Goal: Task Accomplishment & Management: Use online tool/utility

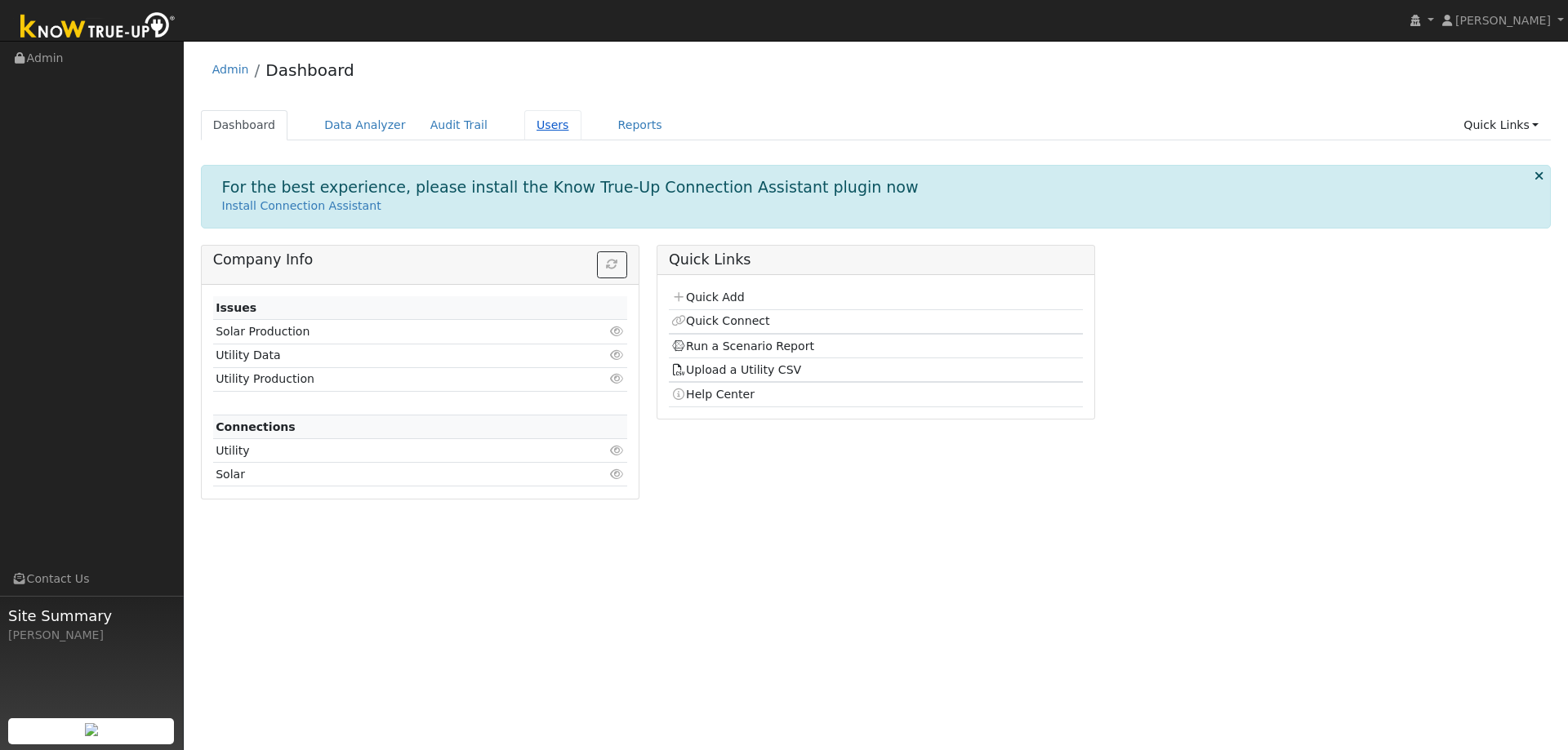
click at [524, 132] on link "Users" at bounding box center [553, 124] width 57 height 30
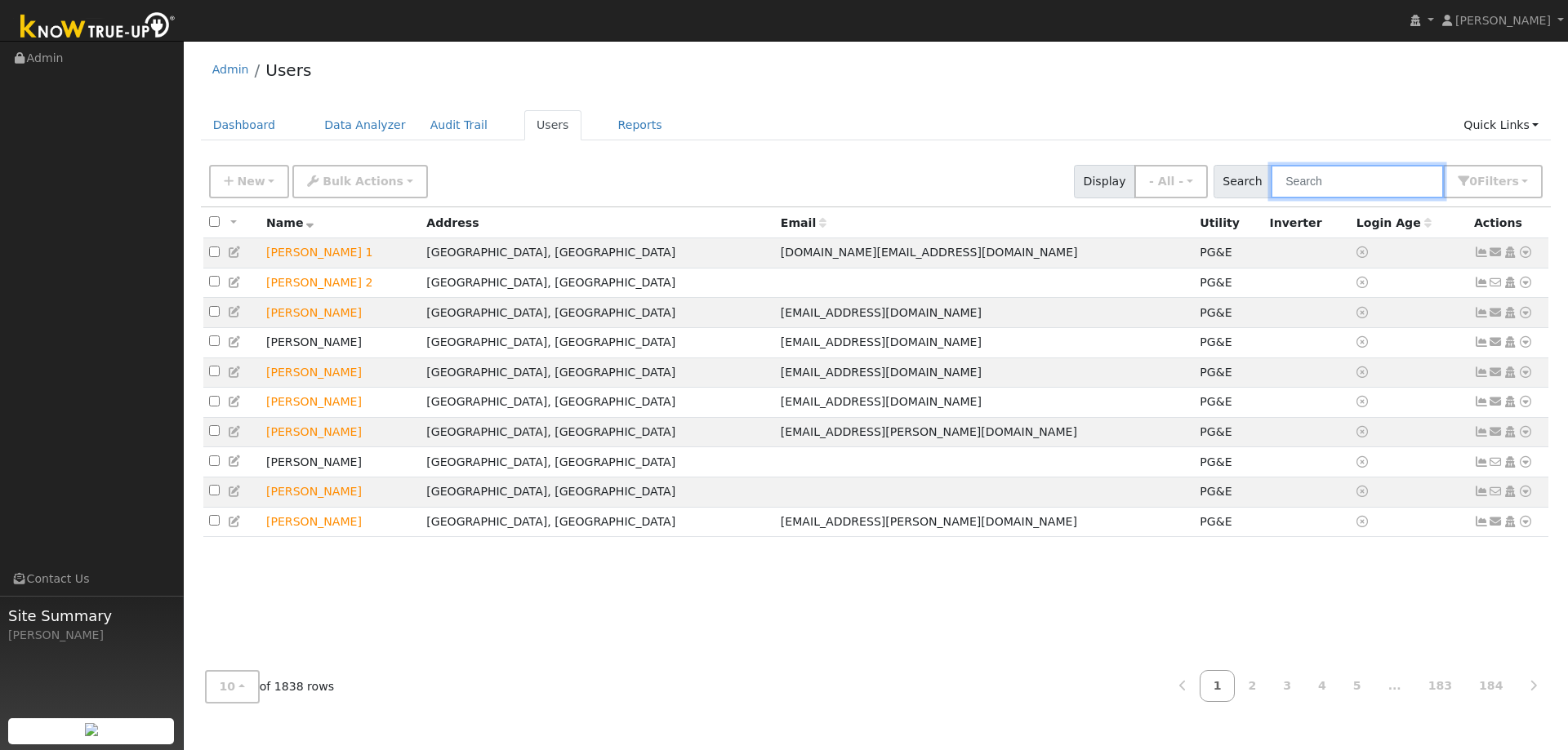
click at [1357, 172] on input "text" at bounding box center [1357, 181] width 173 height 33
type input "kai wang"
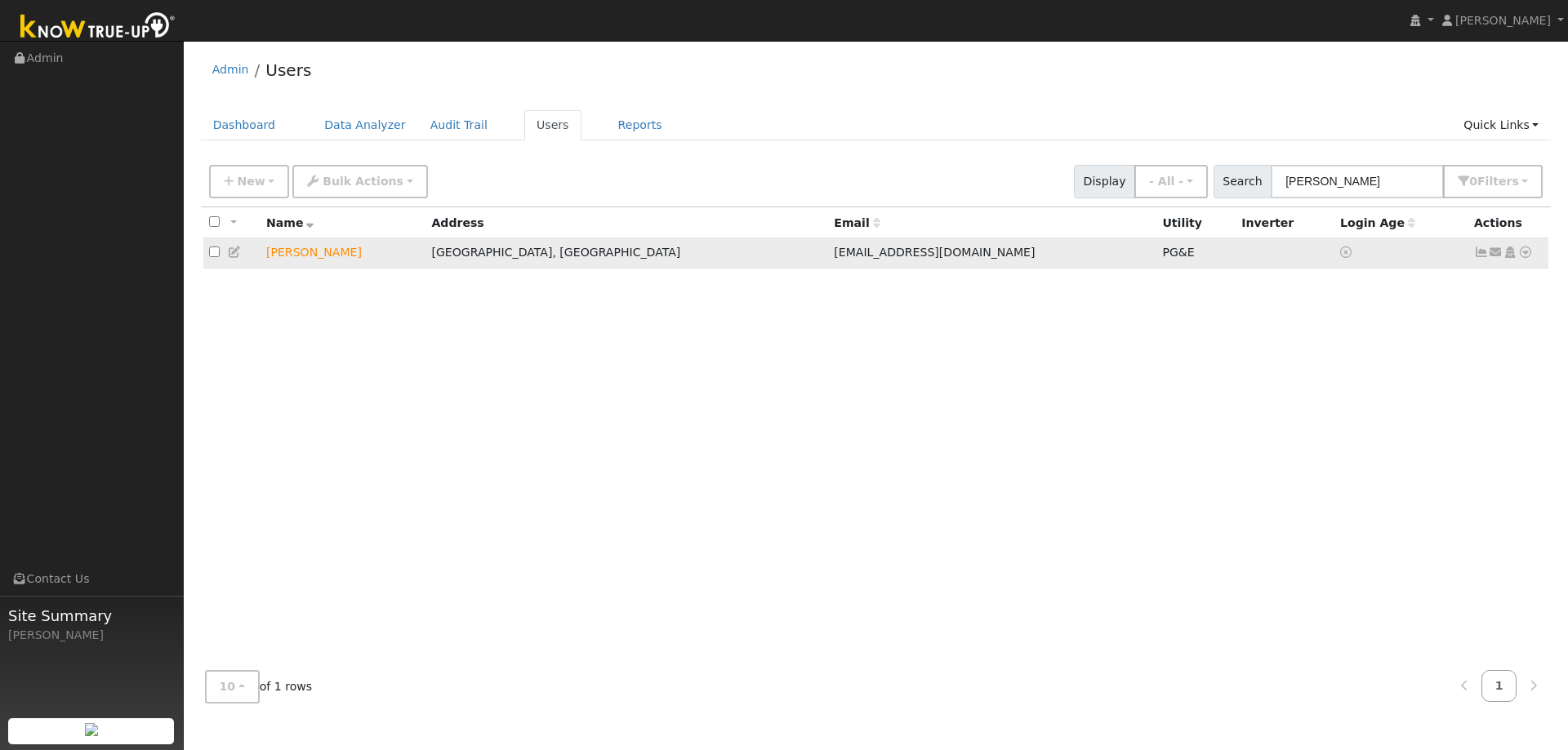
click at [1525, 253] on icon at bounding box center [1525, 251] width 14 height 11
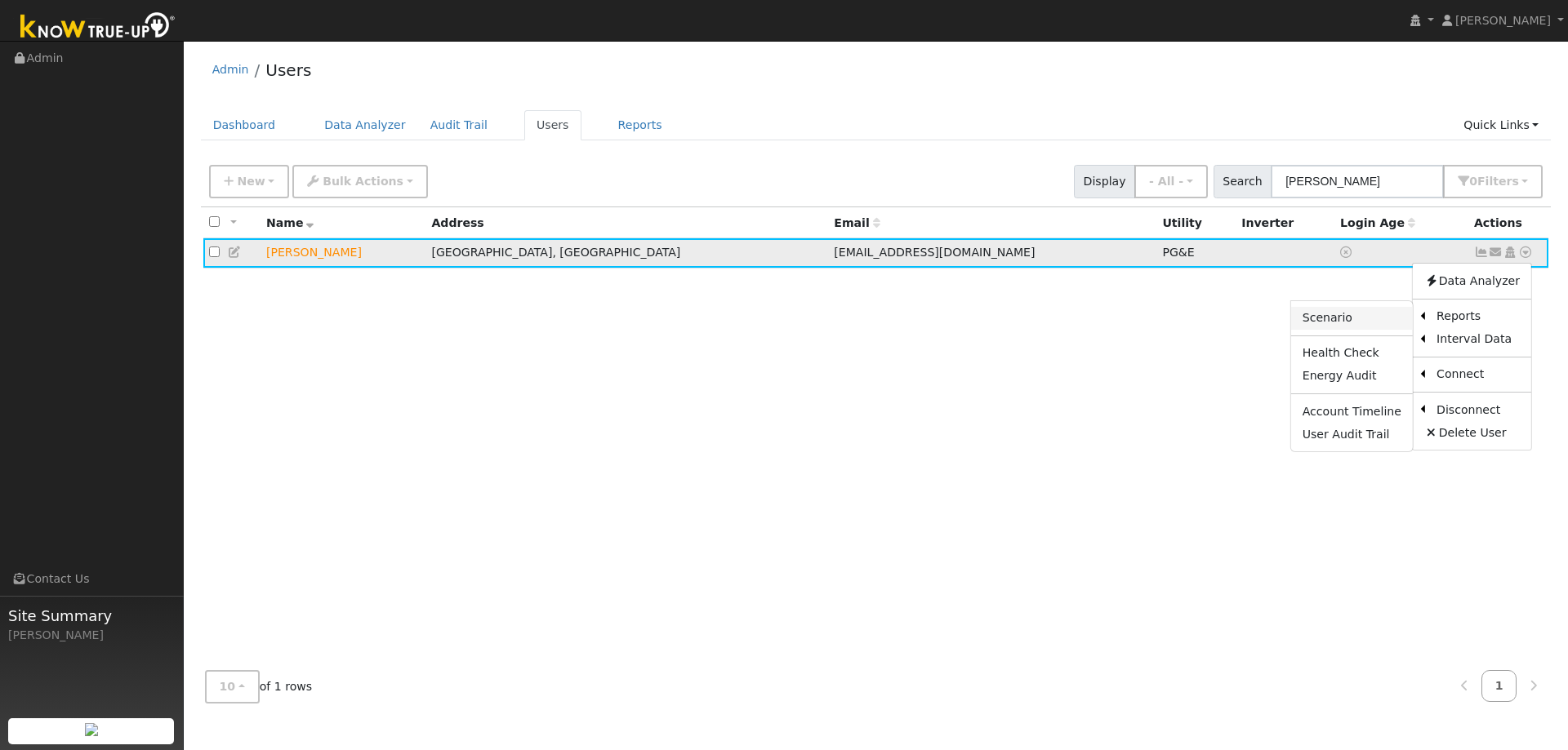
click at [1371, 319] on link "Scenario" at bounding box center [1351, 318] width 122 height 23
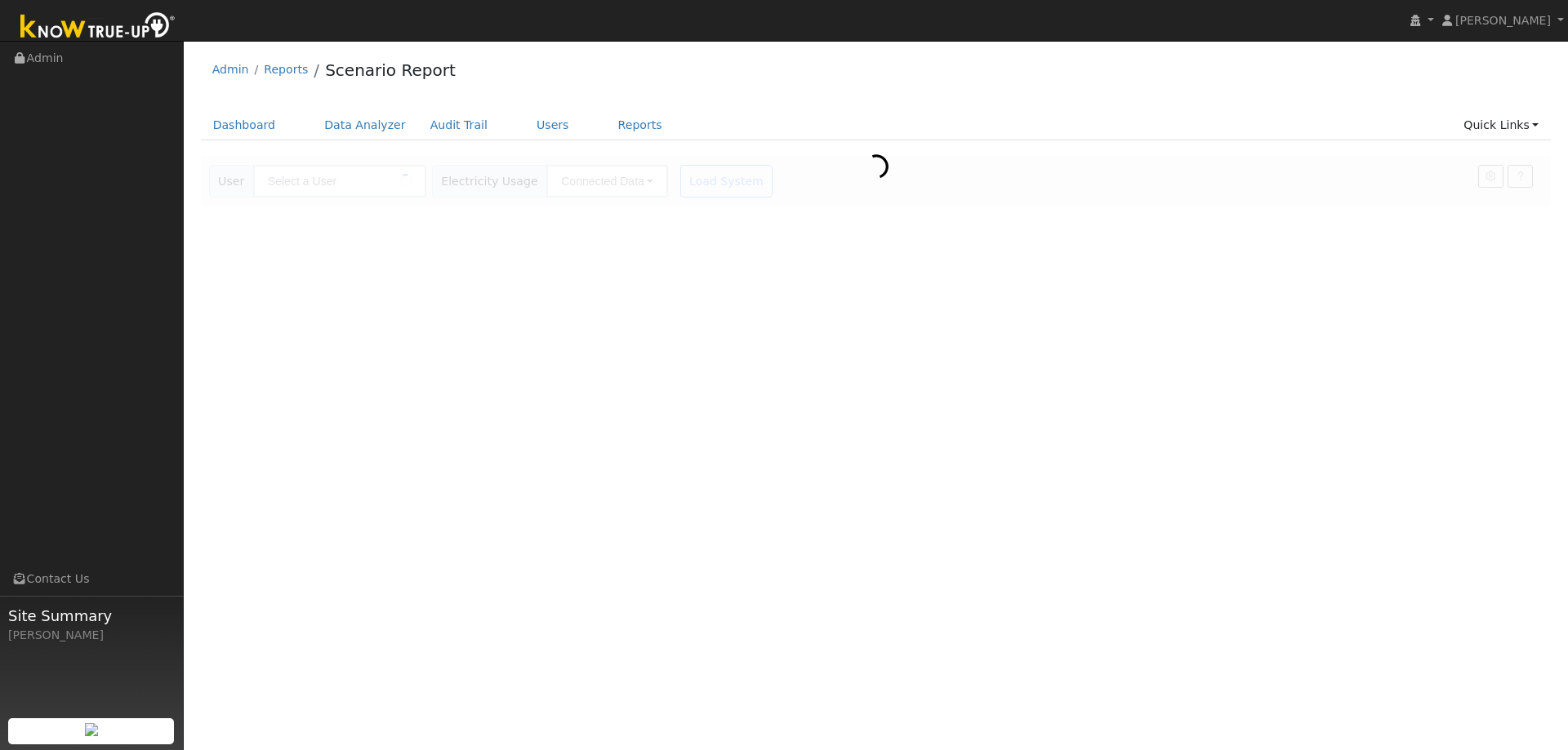
type input "[PERSON_NAME]"
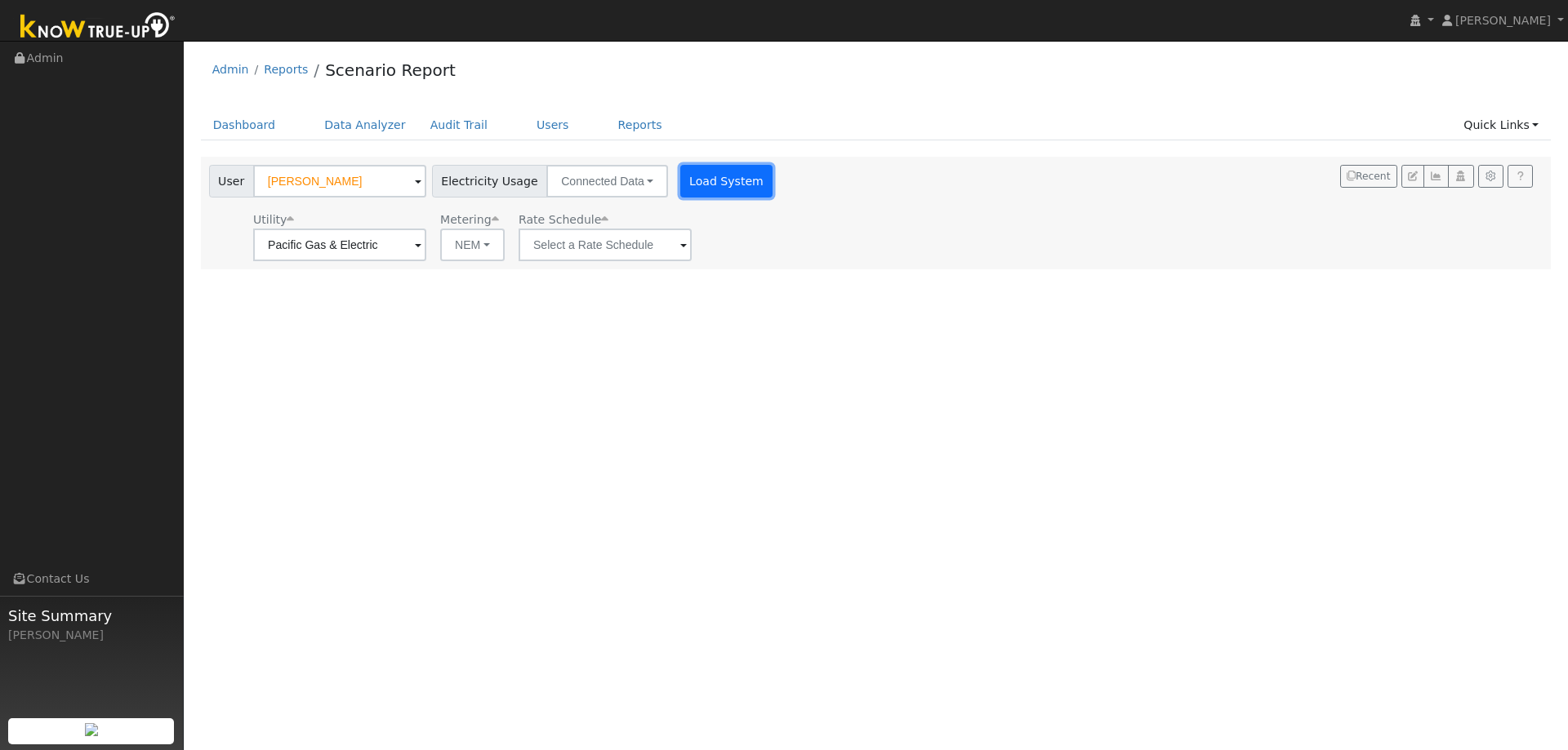
click at [705, 193] on button "Load System" at bounding box center [726, 181] width 93 height 32
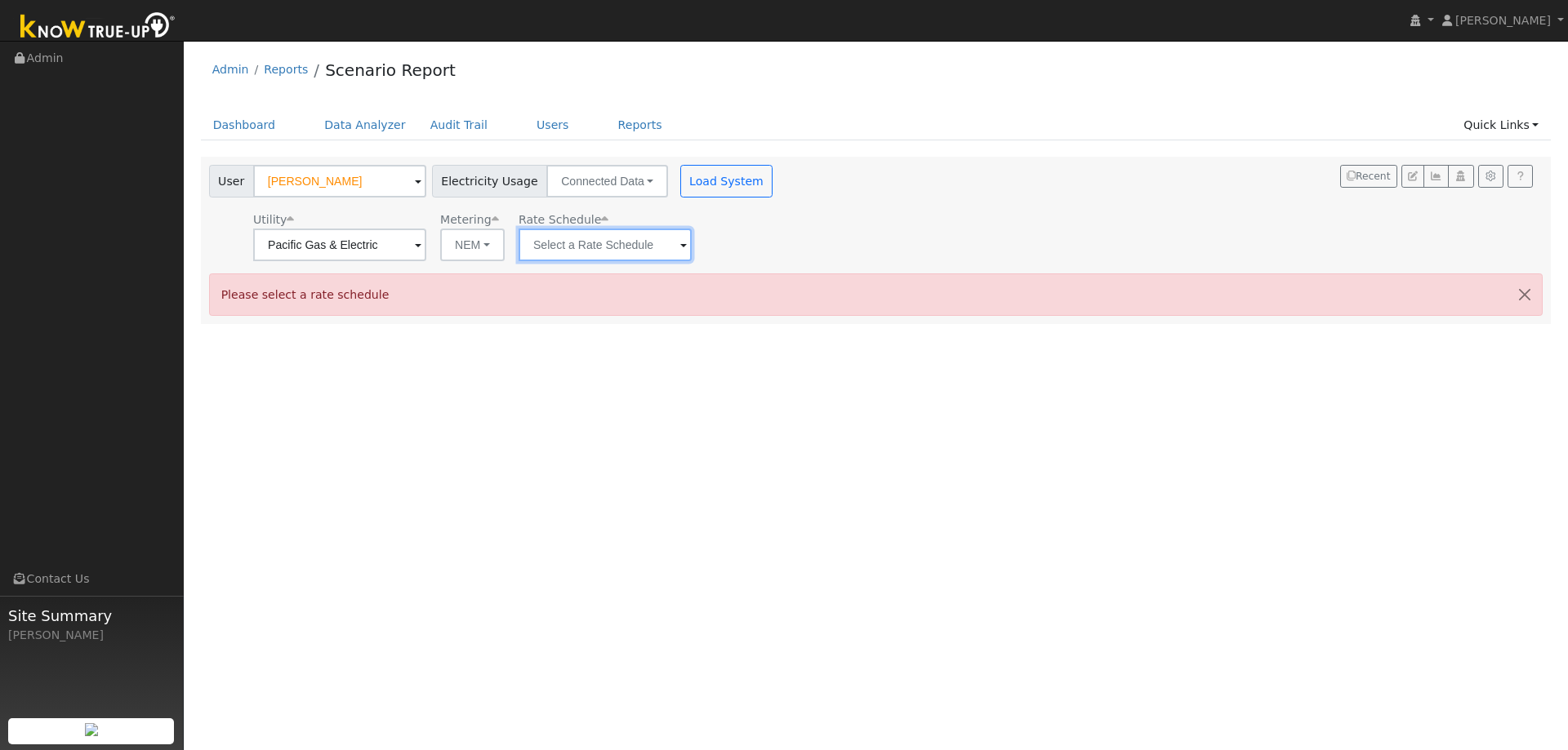
click at [645, 257] on input "text" at bounding box center [605, 245] width 173 height 32
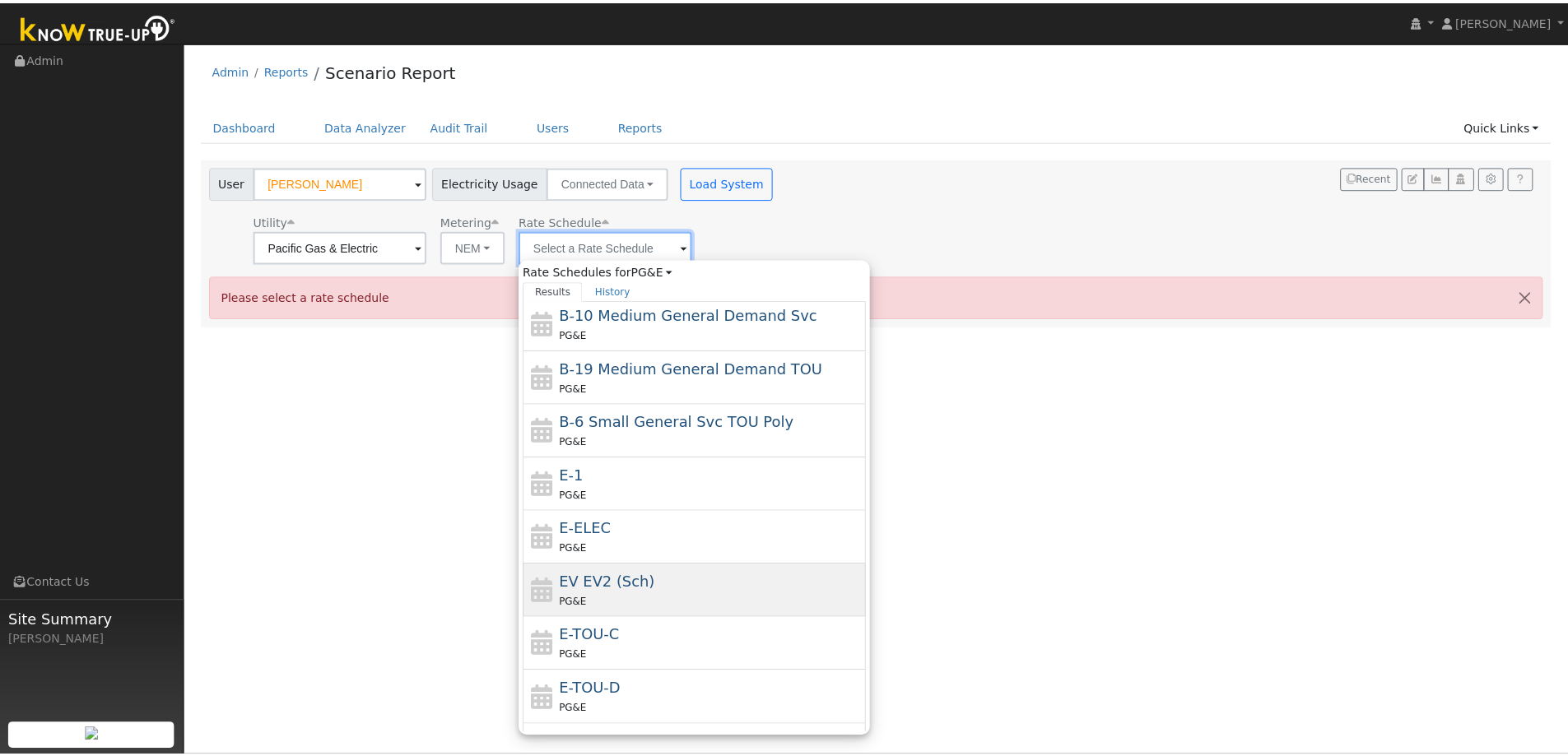
scroll to position [165, 0]
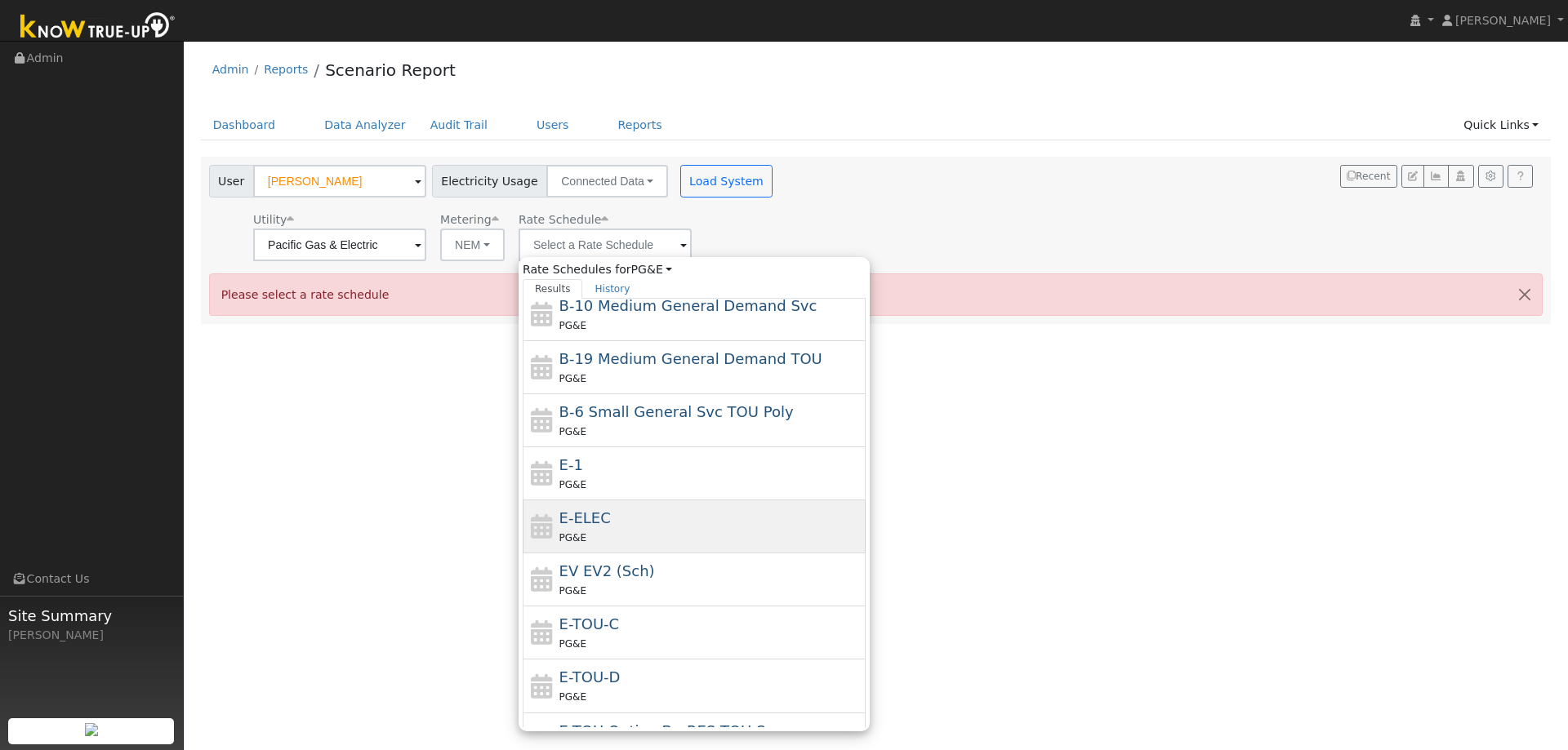
click at [628, 533] on div "PG&E" at bounding box center [710, 537] width 303 height 17
type input "E-ELEC"
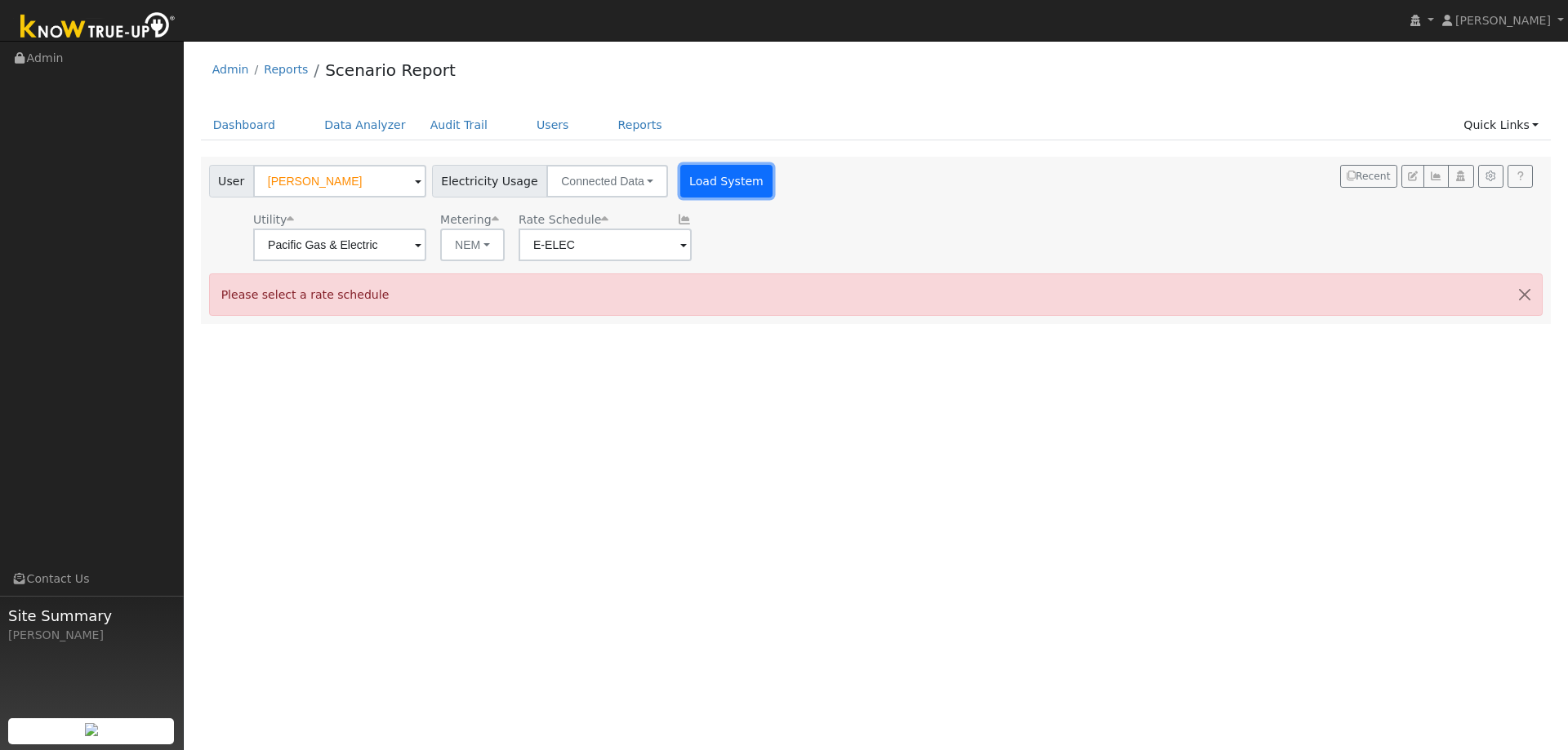
drag, startPoint x: 719, startPoint y: 179, endPoint x: 706, endPoint y: 186, distance: 14.8
click at [718, 179] on button "Load System" at bounding box center [726, 181] width 93 height 32
